Goal: Task Accomplishment & Management: Use online tool/utility

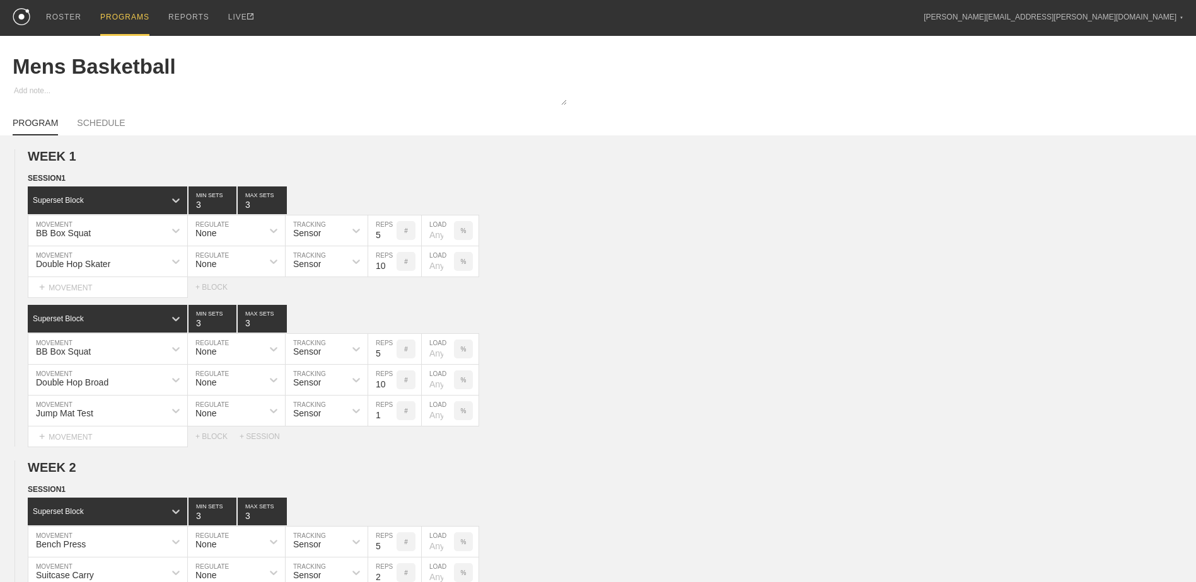
click at [108, 16] on div "PROGRAMS" at bounding box center [124, 18] width 49 height 36
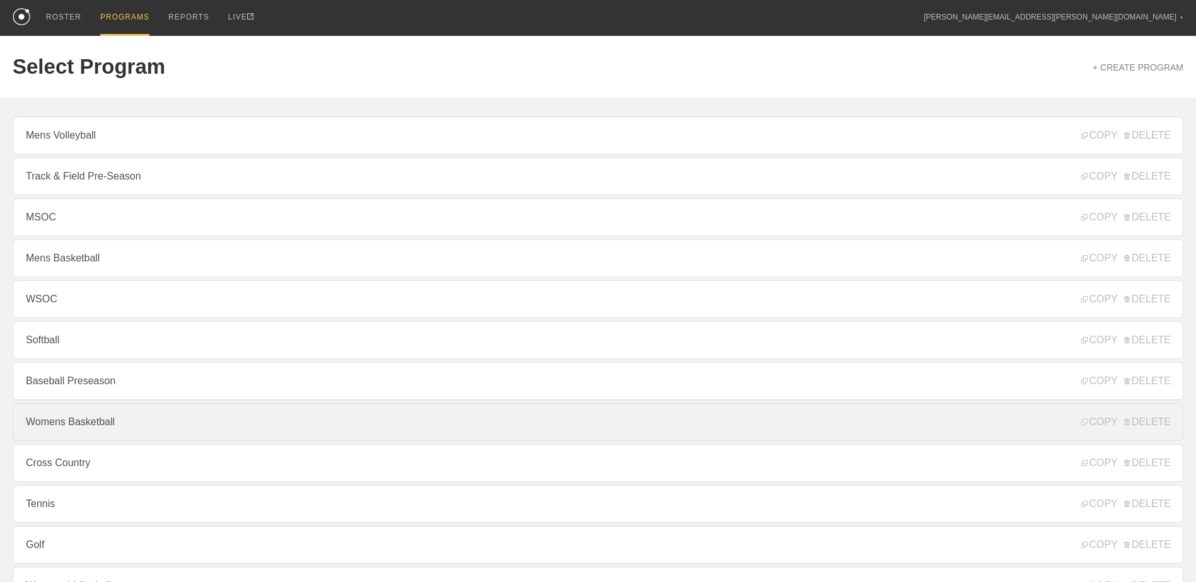
click at [148, 434] on link "Womens Basketball" at bounding box center [598, 422] width 1171 height 38
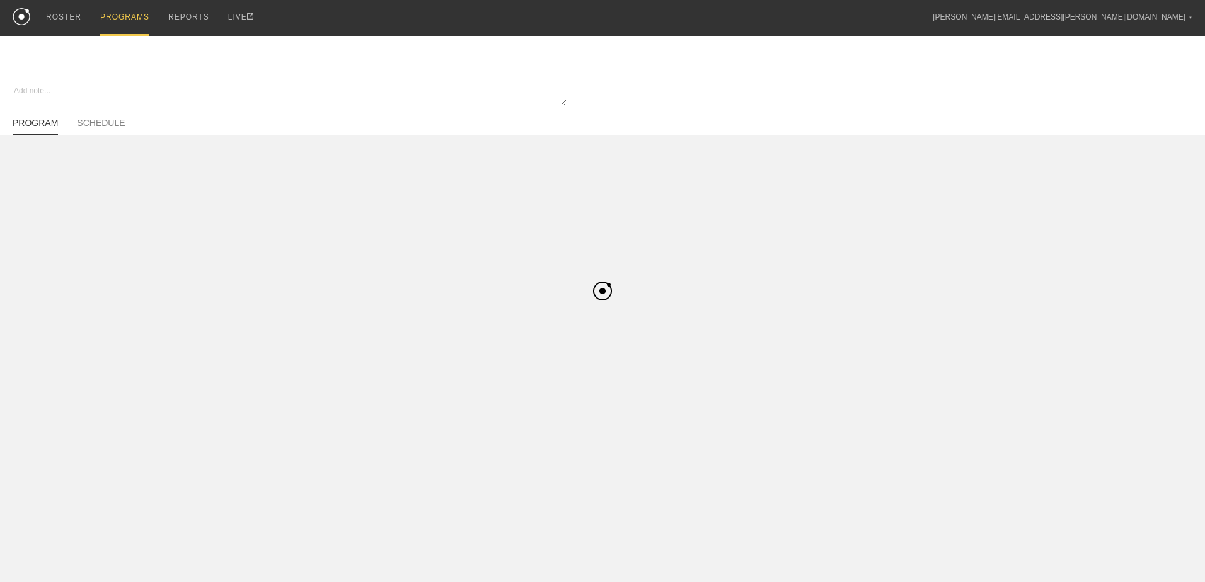
type textarea "x"
type input "Womens Basketball"
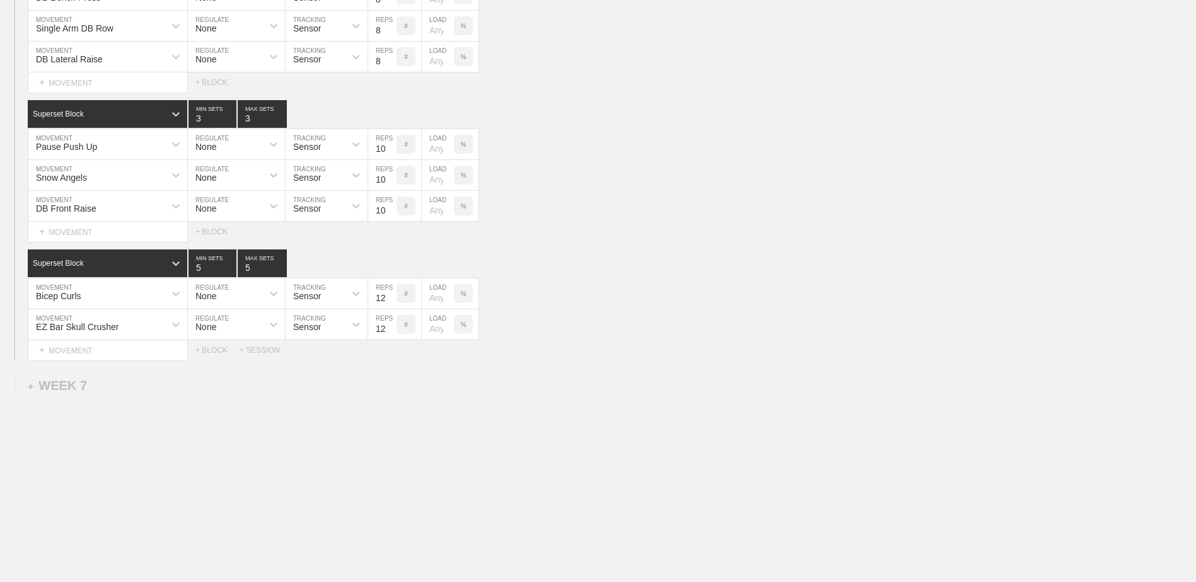
scroll to position [5937, 0]
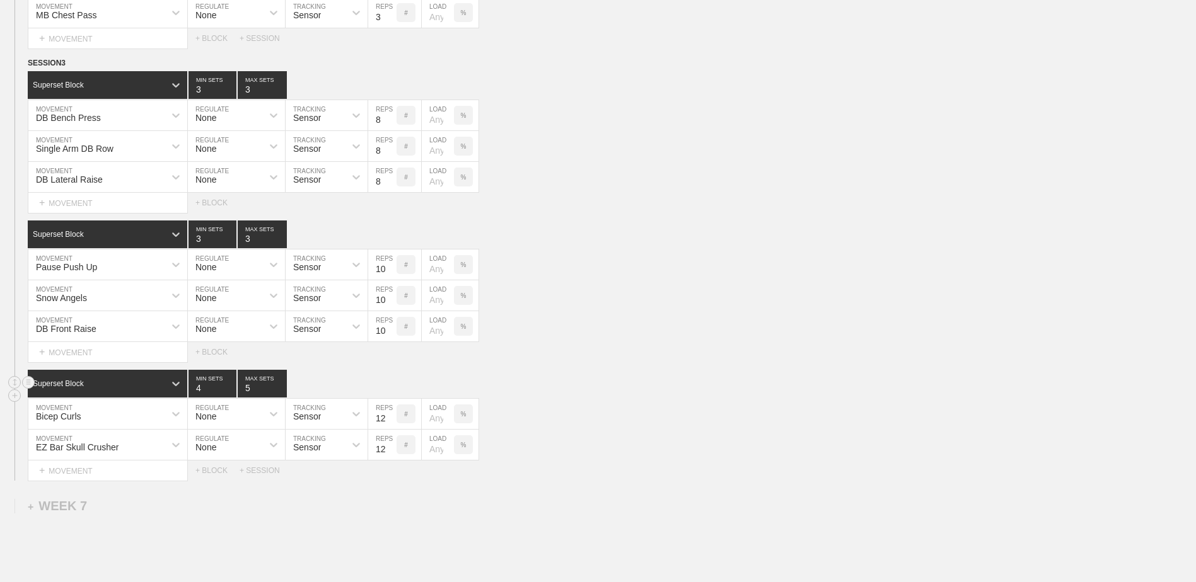
type input "4"
click at [228, 395] on input "4" at bounding box center [212, 384] width 48 height 28
type input "4"
click at [281, 397] on input "4" at bounding box center [262, 384] width 49 height 28
click at [660, 376] on div "Superset Block 4 MIN SETS 4 MAX SETS" at bounding box center [612, 384] width 1168 height 28
